Goal: Task Accomplishment & Management: Manage account settings

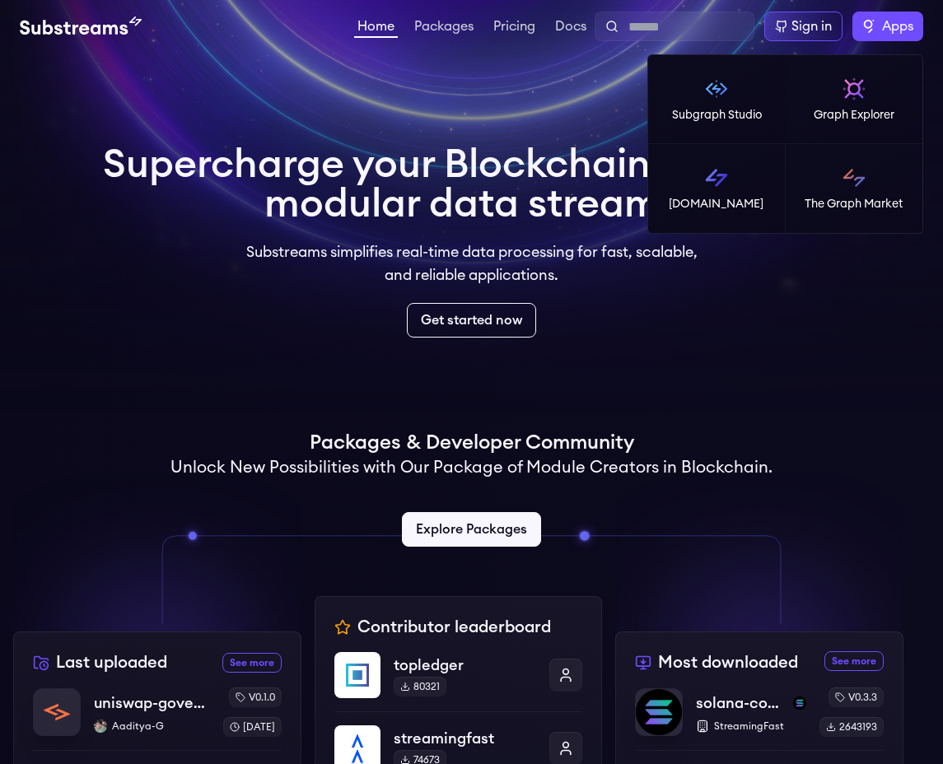
click at [874, 21] on label "Apps" at bounding box center [887, 27] width 71 height 30
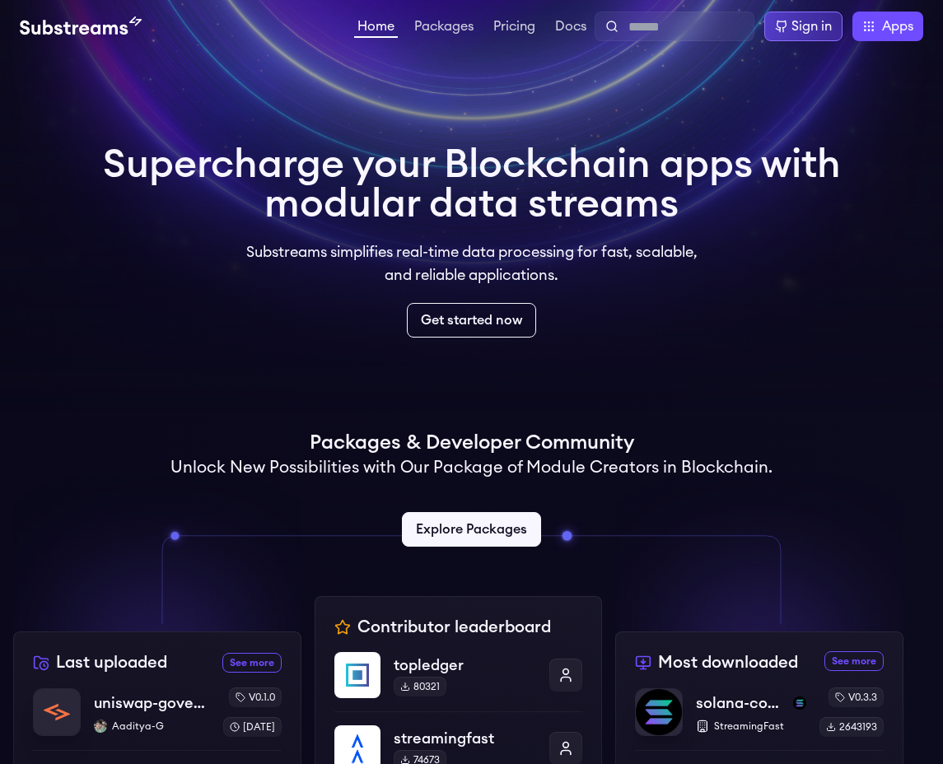
click at [788, 25] on icon at bounding box center [781, 26] width 13 height 13
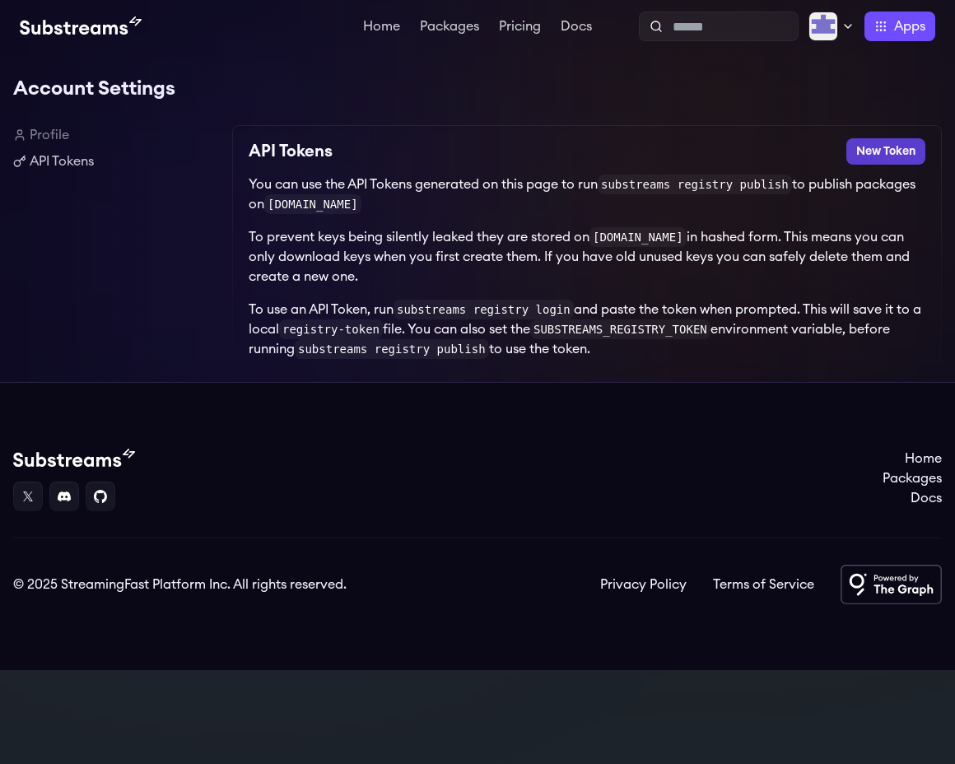
click at [874, 153] on button "New Token" at bounding box center [885, 151] width 79 height 26
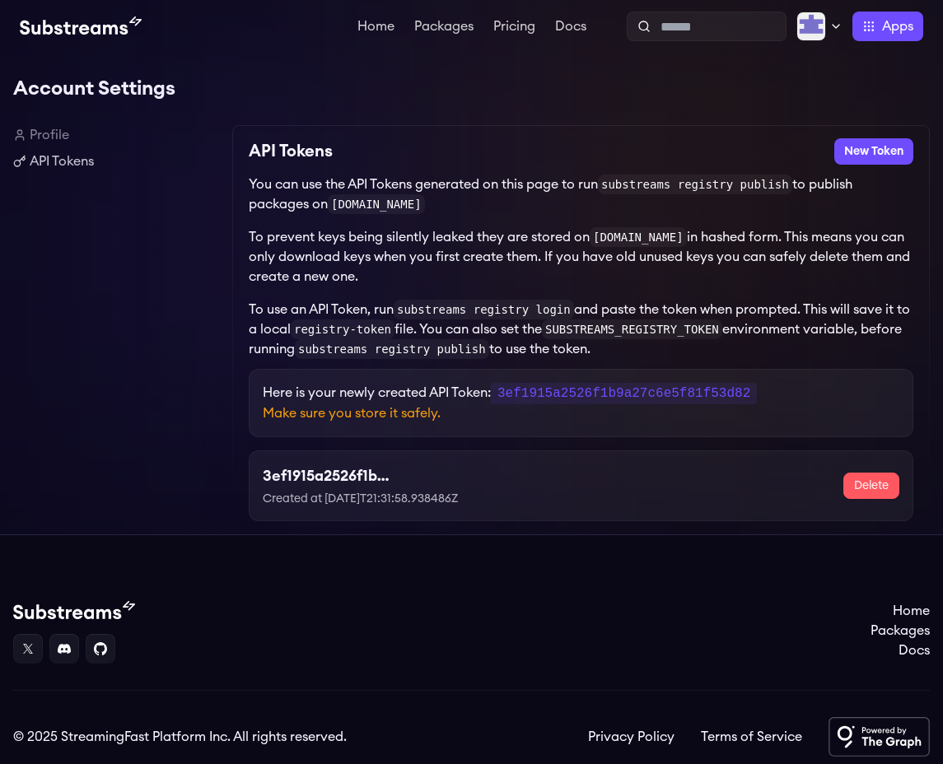
scroll to position [2, 0]
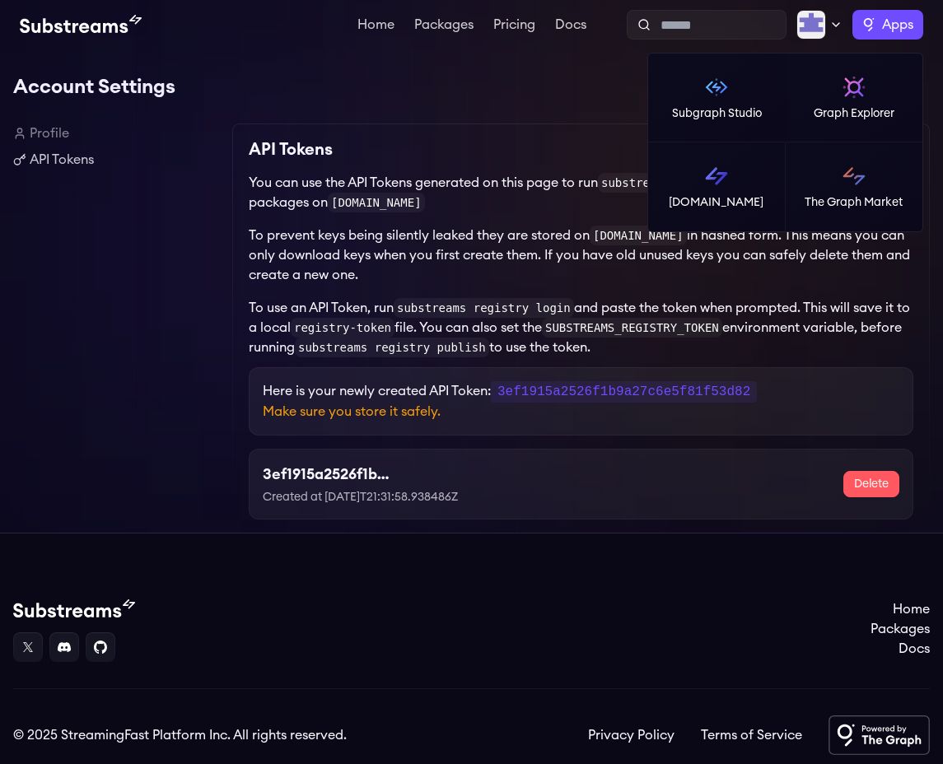
click at [885, 27] on span "Apps" at bounding box center [897, 25] width 31 height 20
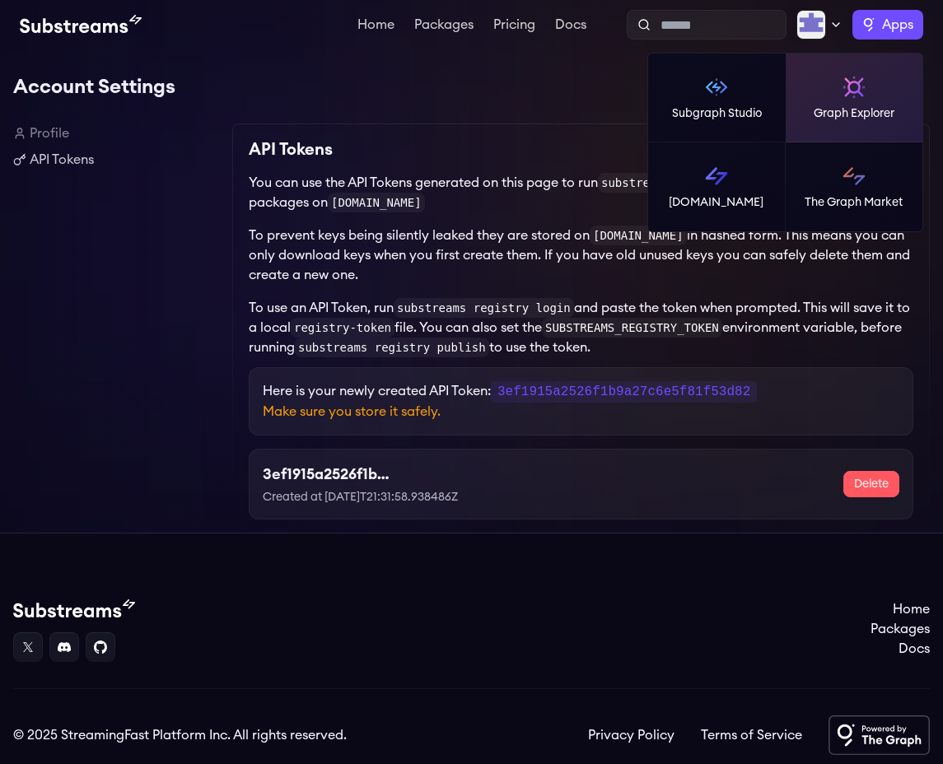
click at [858, 108] on p "Graph Explorer" at bounding box center [853, 113] width 81 height 16
